Goal: Register for event/course

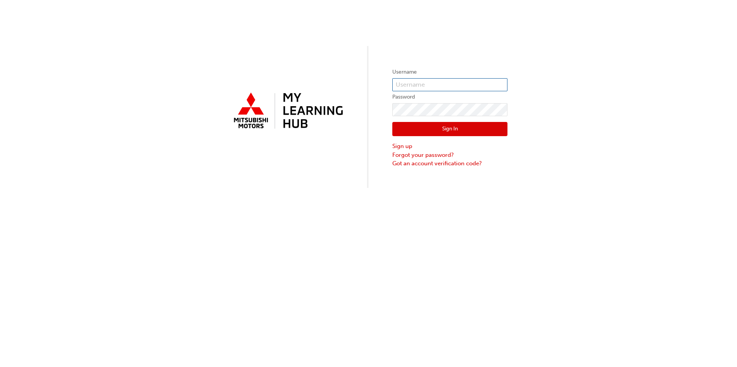
type input "[EMAIL_ADDRESS][DOMAIN_NAME]"
click at [478, 127] on button "Sign In" at bounding box center [449, 129] width 115 height 15
type input "[EMAIL_ADDRESS][DOMAIN_NAME]"
click at [456, 126] on button "Sign In" at bounding box center [449, 129] width 115 height 15
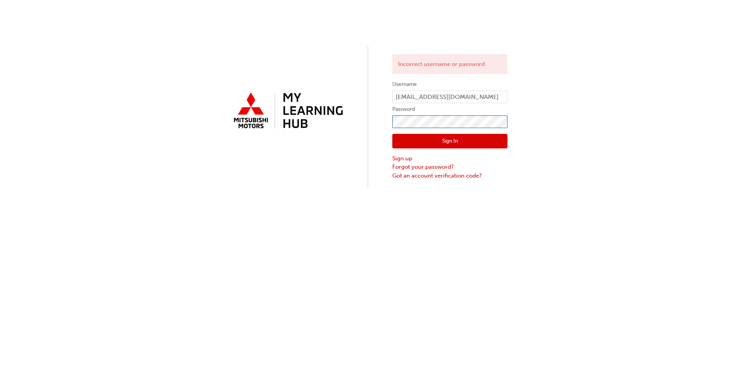
click at [337, 132] on div "Incorrect username or password. Username [PERSON_NAME][EMAIL_ADDRESS][DOMAIN_NA…" at bounding box center [368, 94] width 737 height 188
click button "Sign In" at bounding box center [449, 141] width 115 height 15
click at [449, 168] on link "Forgot your password?" at bounding box center [449, 167] width 115 height 9
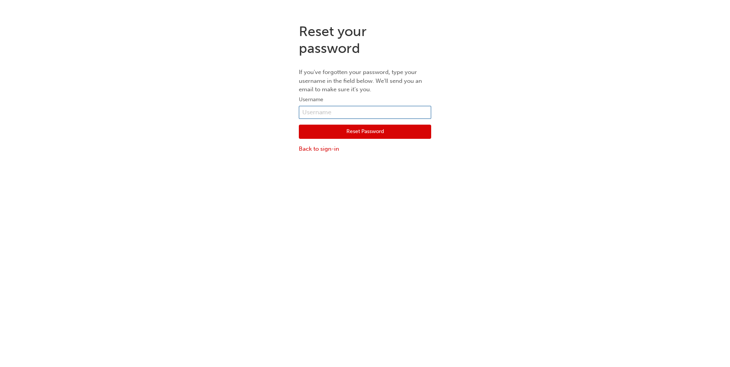
type input "[EMAIL_ADDRESS][DOMAIN_NAME]"
click at [358, 124] on div "Reset Password Back to sign-in" at bounding box center [365, 136] width 132 height 35
click at [360, 125] on button "Reset Password" at bounding box center [365, 132] width 132 height 15
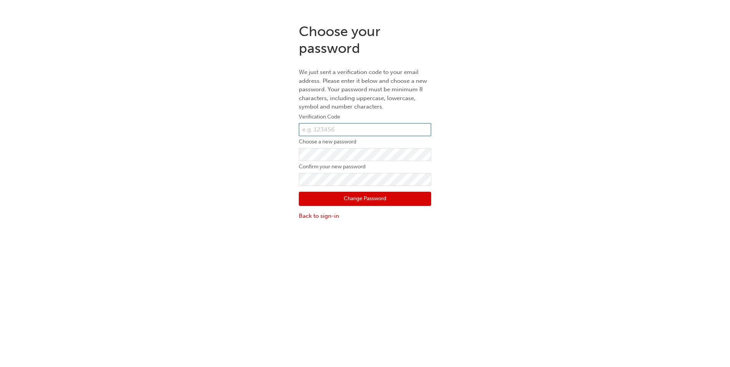
click at [341, 128] on input "text" at bounding box center [365, 129] width 132 height 13
paste input "153908"
type input "153908"
click at [221, 156] on div "Choose your password We just sent a verification code to your email address. Pl…" at bounding box center [365, 121] width 730 height 209
click button "Change Password" at bounding box center [365, 199] width 132 height 15
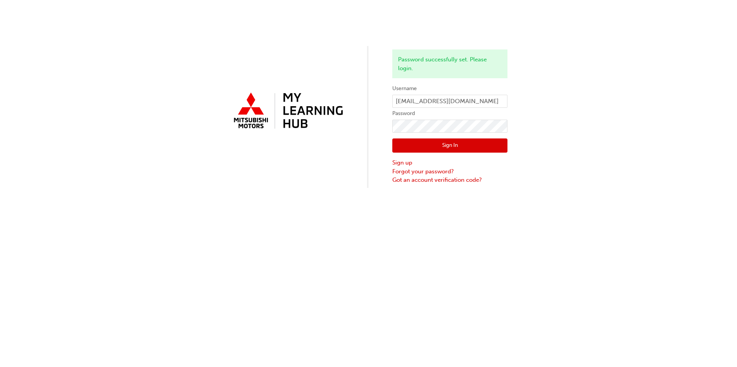
click at [459, 148] on button "Sign In" at bounding box center [449, 145] width 115 height 15
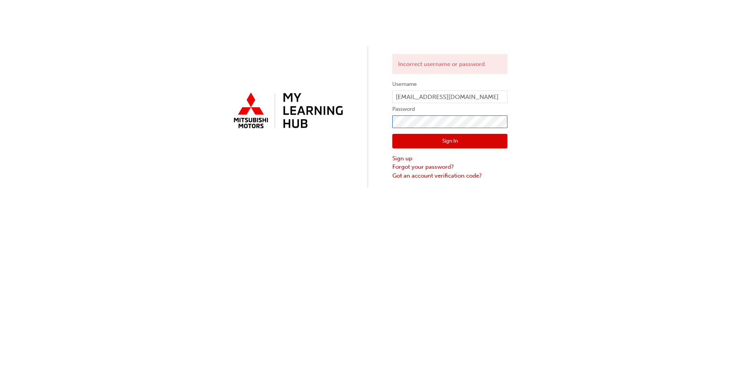
click at [189, 110] on div "Incorrect username or password. Username [PERSON_NAME][EMAIL_ADDRESS][DOMAIN_NA…" at bounding box center [368, 94] width 737 height 188
click button "Sign In" at bounding box center [449, 141] width 115 height 15
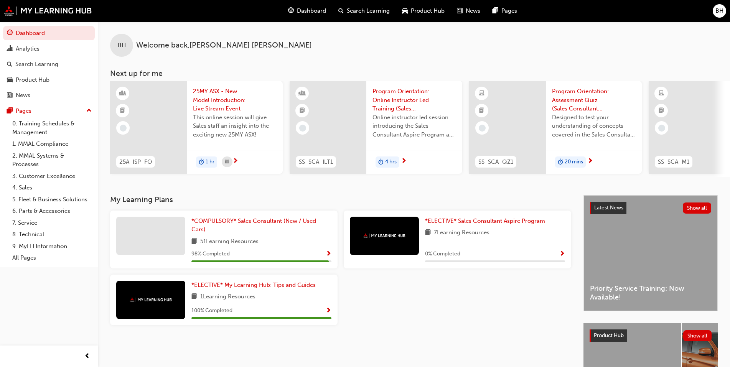
drag, startPoint x: 138, startPoint y: 181, endPoint x: 211, endPoint y: 237, distance: 91.4
drag, startPoint x: 211, startPoint y: 237, endPoint x: 440, endPoint y: 304, distance: 238.2
click at [440, 304] on div "*COMPULSORY* Sales Consultant (New / Used Cars) 51 Learning Resources 98 % Comp…" at bounding box center [340, 271] width 467 height 121
drag, startPoint x: 440, startPoint y: 304, endPoint x: 405, endPoint y: 299, distance: 35.2
click at [425, 304] on div "*COMPULSORY* Sales Consultant (New / Used Cars) 51 Learning Resources 98 % Comp…" at bounding box center [340, 271] width 467 height 121
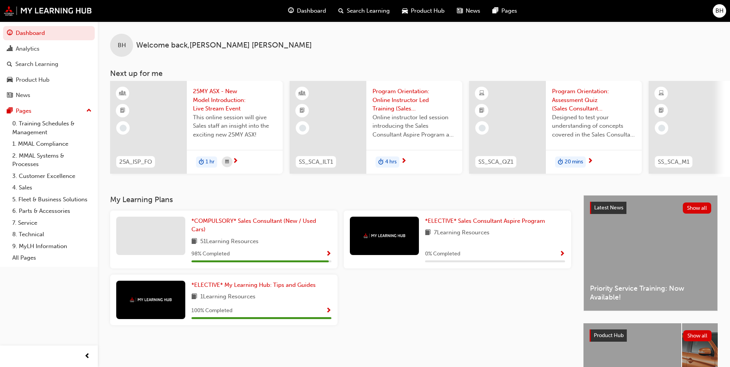
drag, startPoint x: 412, startPoint y: 299, endPoint x: 247, endPoint y: 183, distance: 200.7
click at [251, 187] on div "BH Welcome back , BRAD HOLLOWAY Next up for me 25A_ISP_FO 25MY ASX - New Model …" at bounding box center [414, 108] width 632 height 174
click at [213, 96] on span "25MY ASX - New Model Introduction: Live Stream Event" at bounding box center [235, 100] width 84 height 26
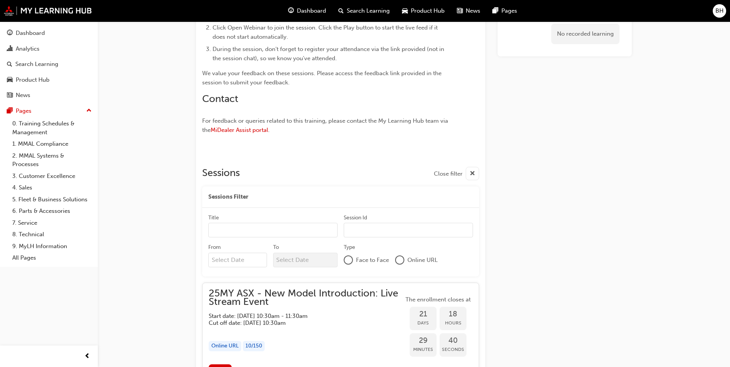
scroll to position [554, 0]
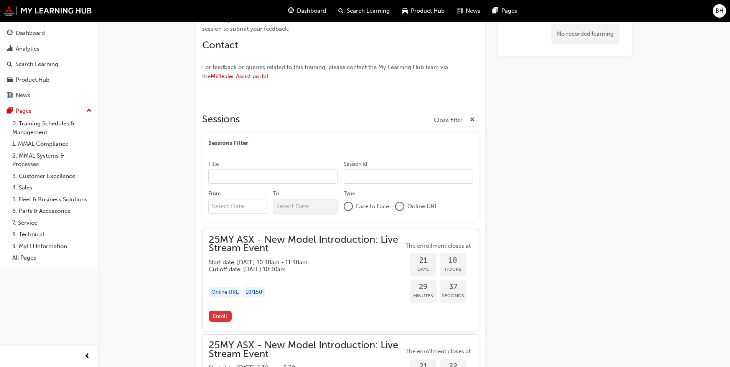
click at [219, 316] on span "Enroll" at bounding box center [220, 316] width 14 height 7
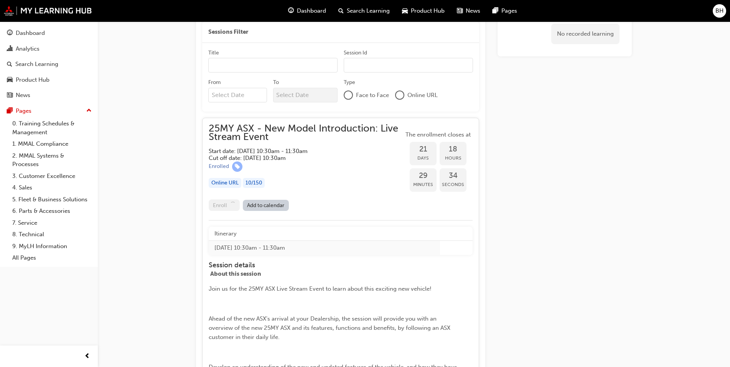
scroll to position [669, 0]
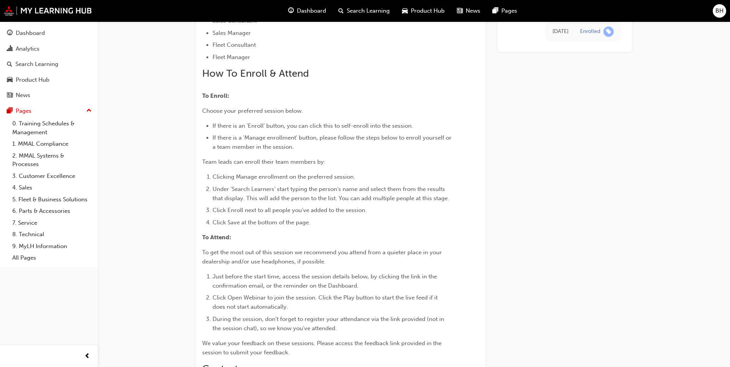
scroll to position [384, 0]
